Goal: Task Accomplishment & Management: Manage account settings

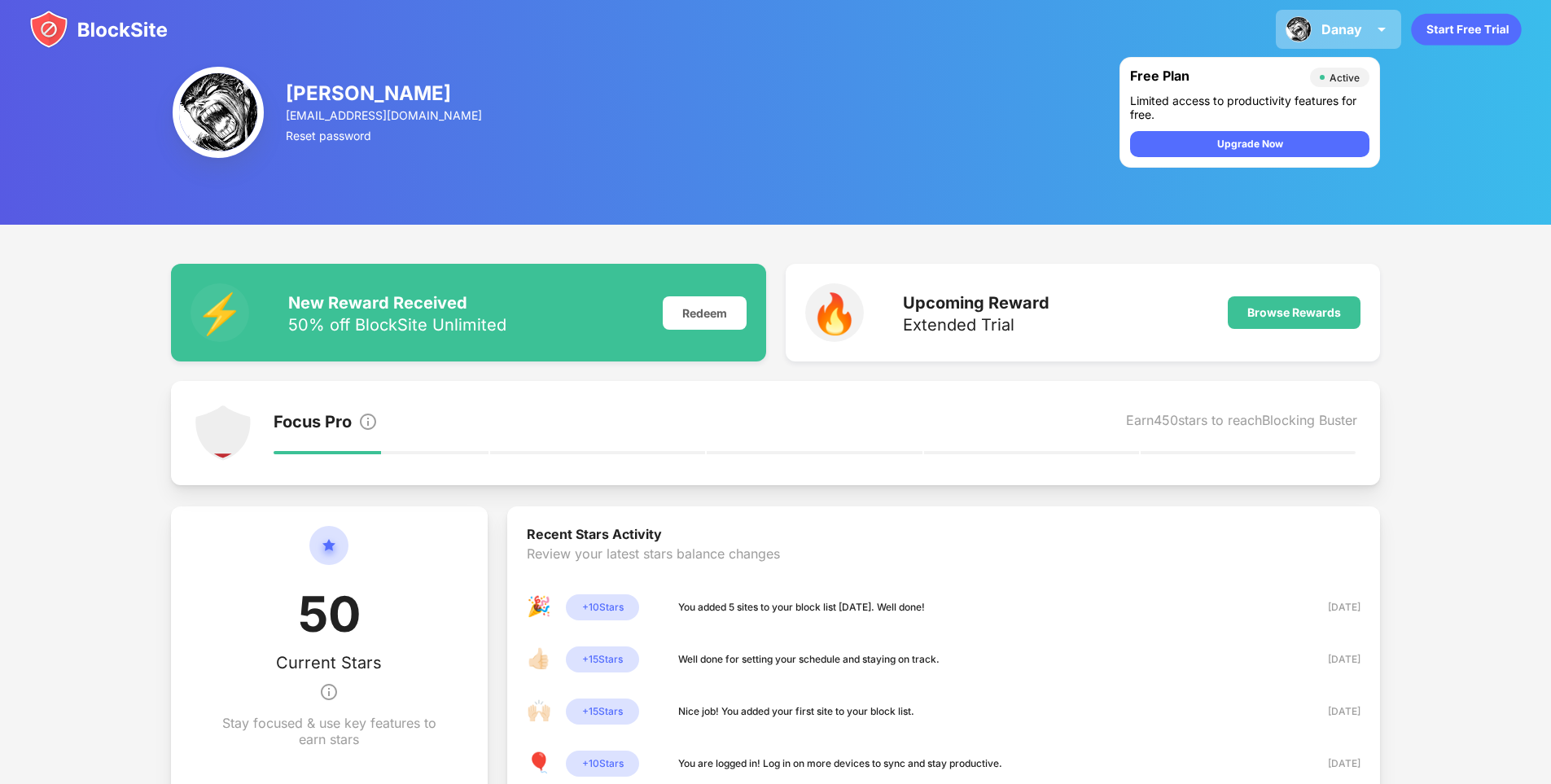
click at [1321, 34] on div "Danay" at bounding box center [1342, 29] width 41 height 16
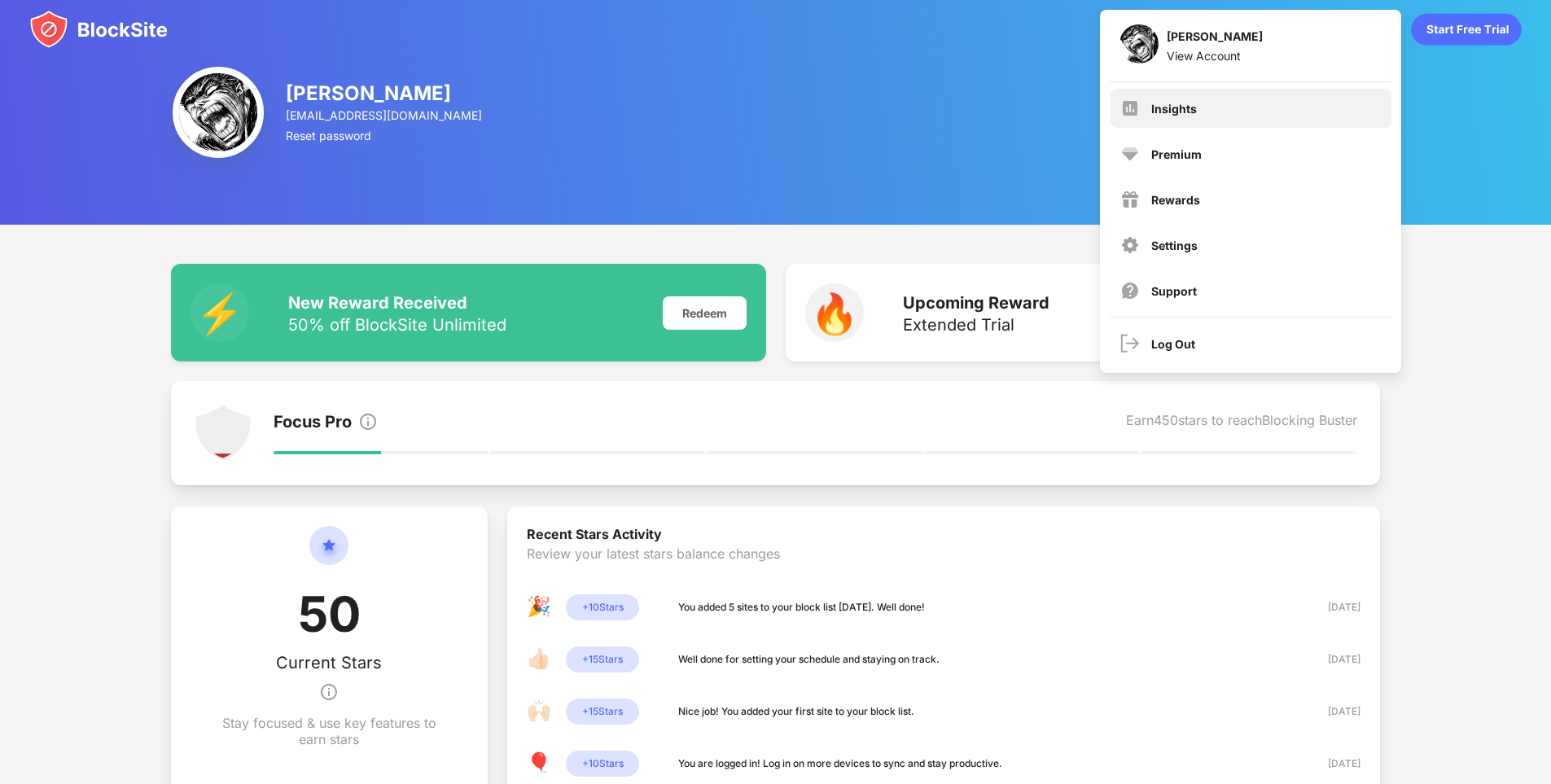
click at [1285, 92] on div "Insights" at bounding box center [1251, 108] width 281 height 39
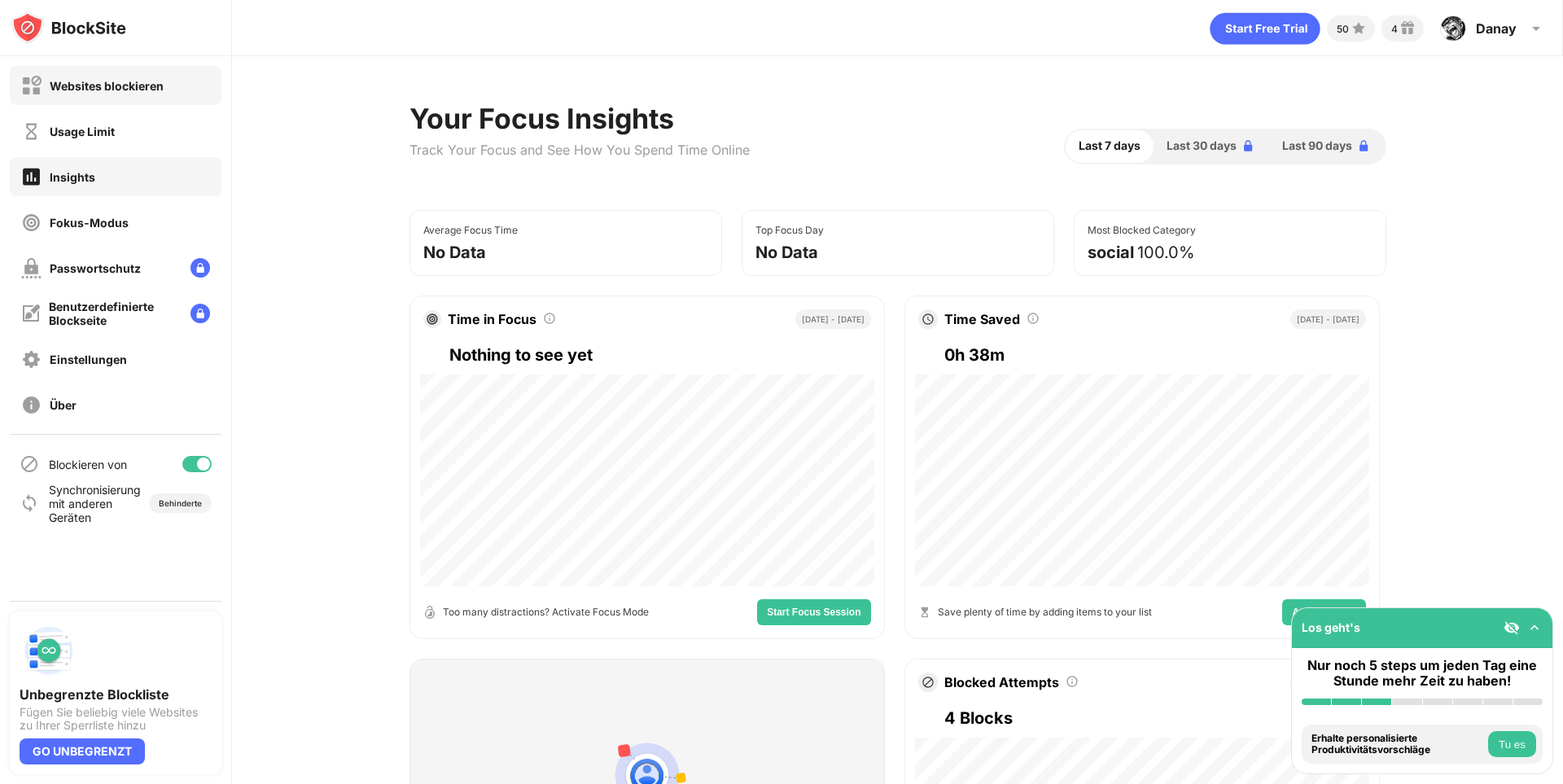
click at [105, 102] on div "Websites blockieren" at bounding box center [116, 86] width 212 height 39
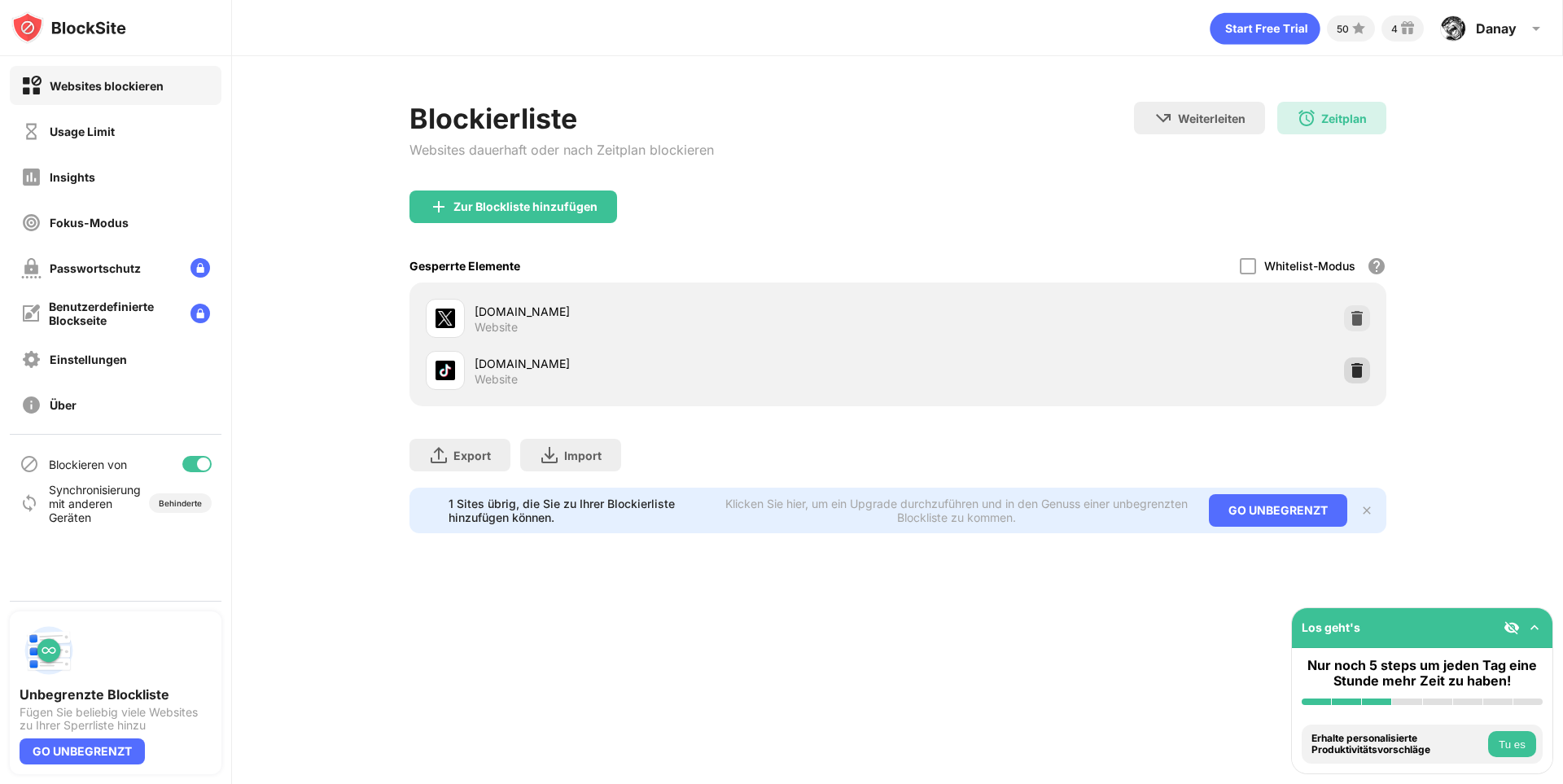
click at [1351, 365] on img at bounding box center [1356, 370] width 16 height 16
